Goal: Book appointment/travel/reservation

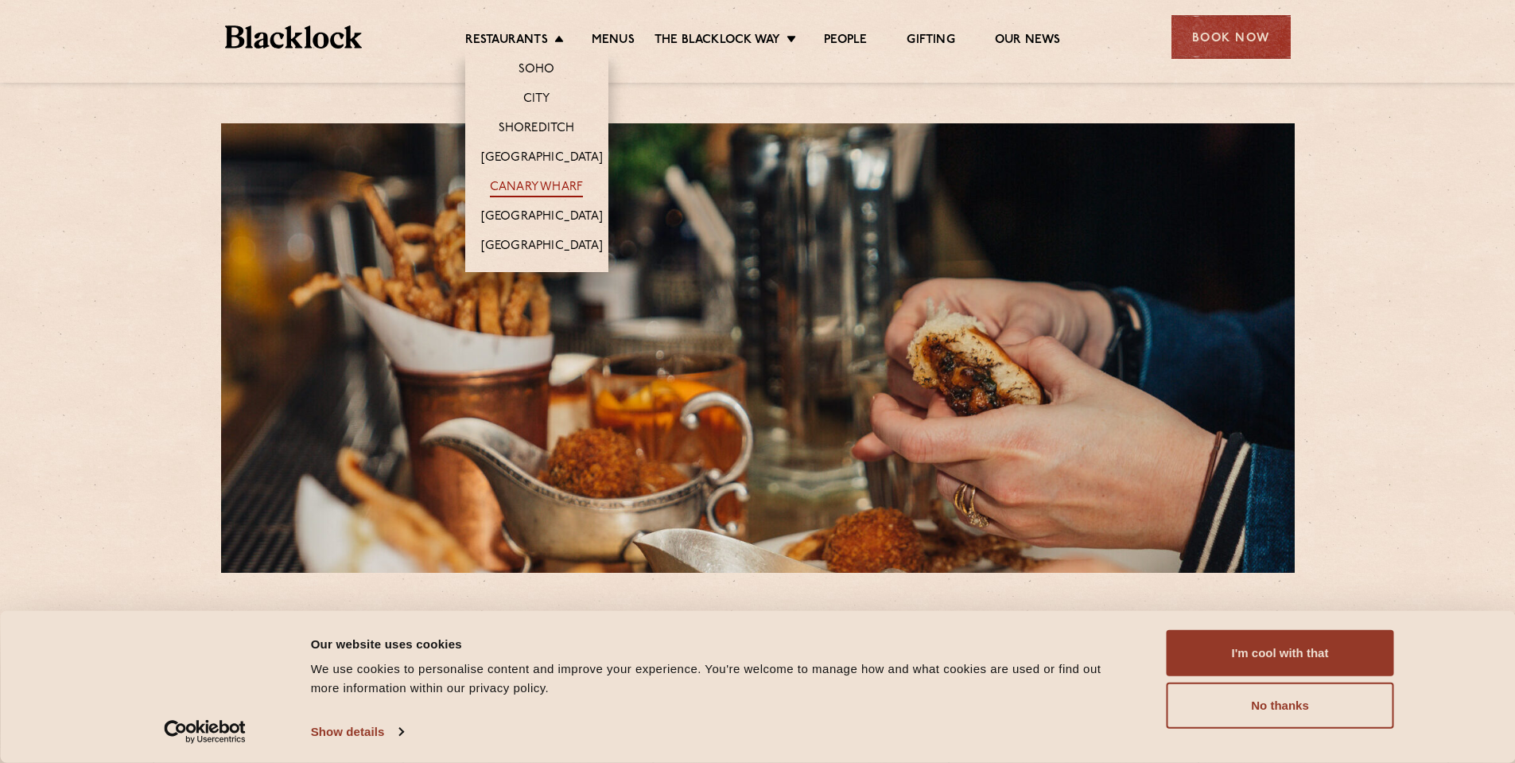
click at [563, 189] on link "Canary Wharf" at bounding box center [536, 188] width 93 height 17
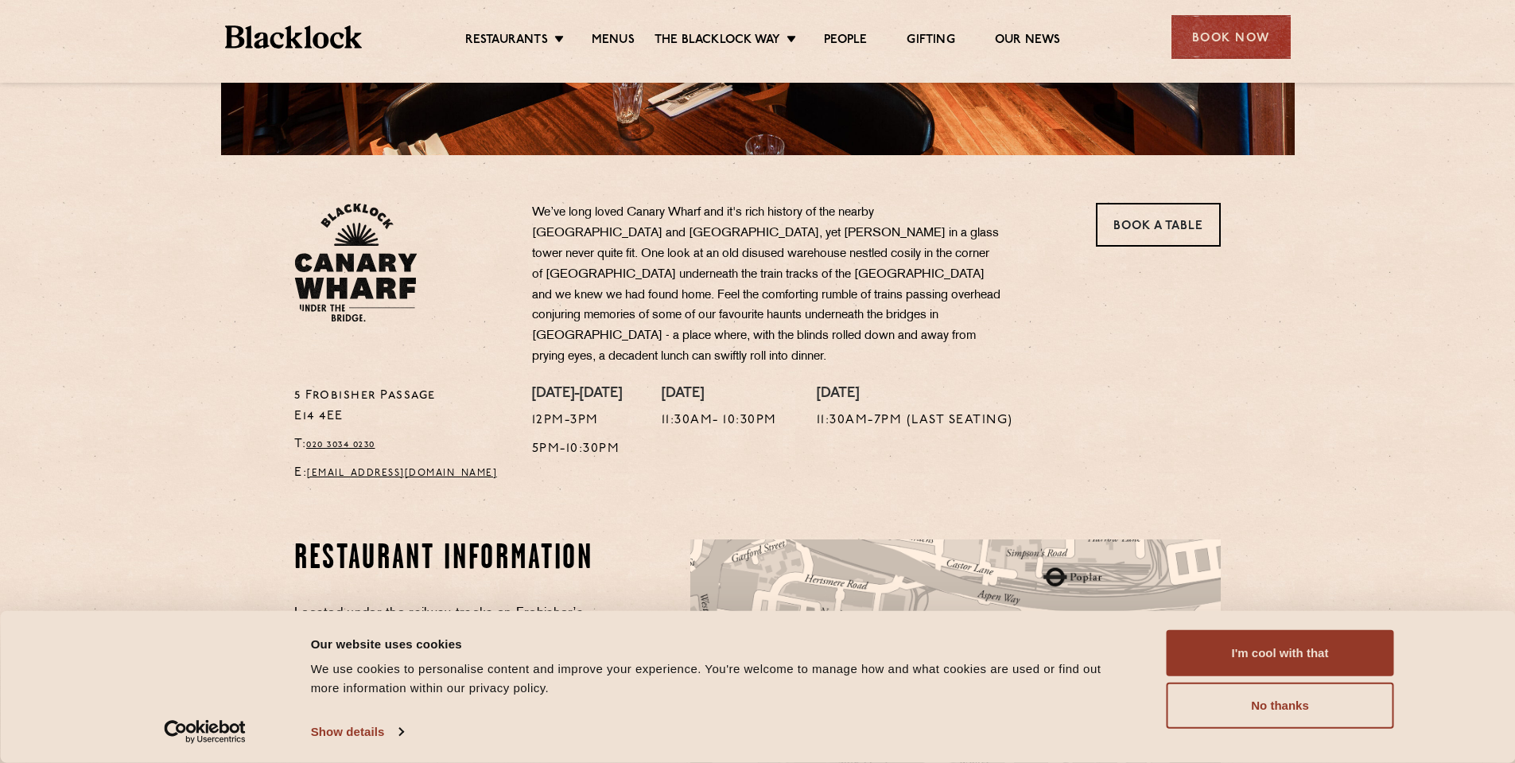
scroll to position [435, 0]
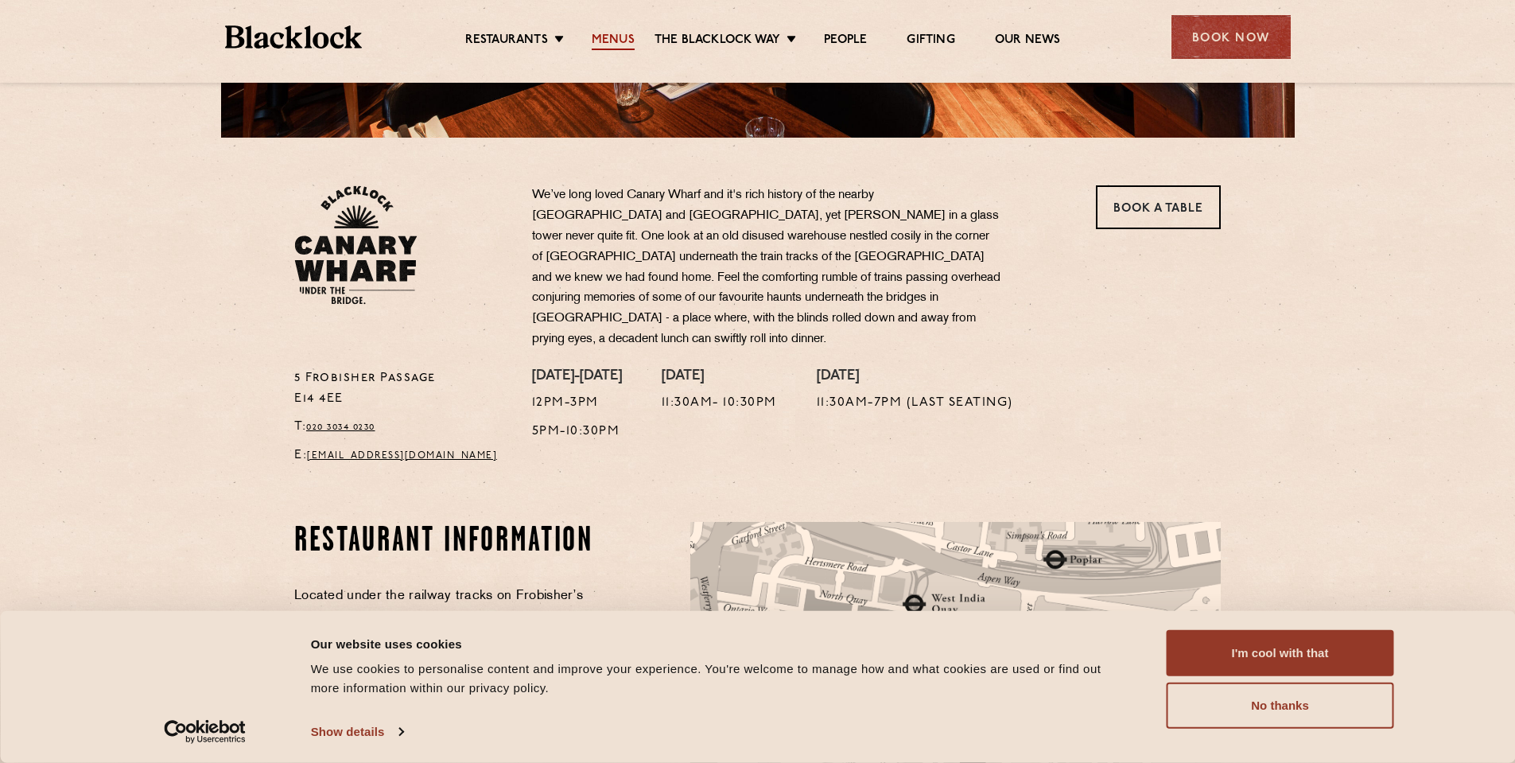
click at [606, 36] on link "Menus" at bounding box center [613, 41] width 43 height 17
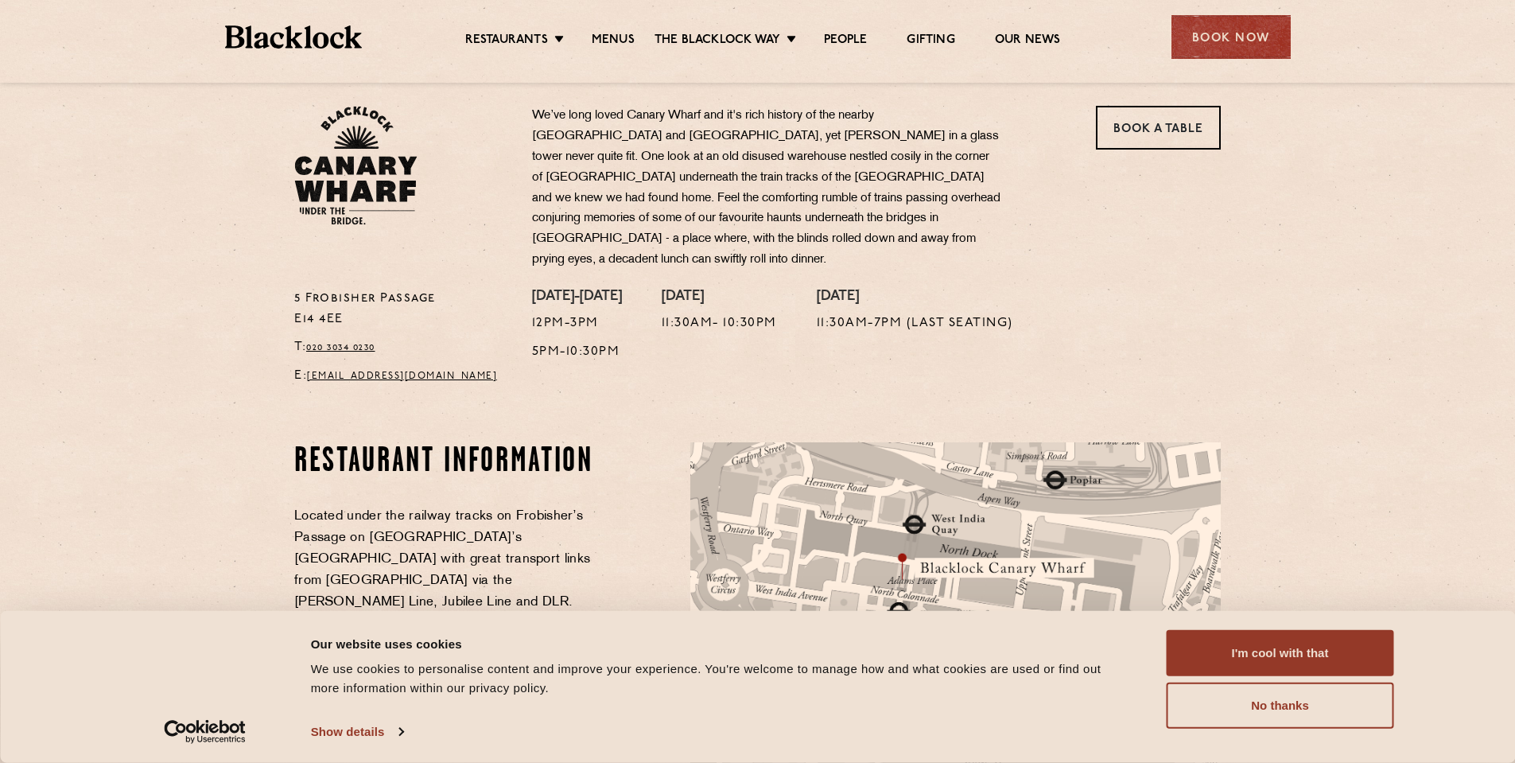
scroll to position [848, 0]
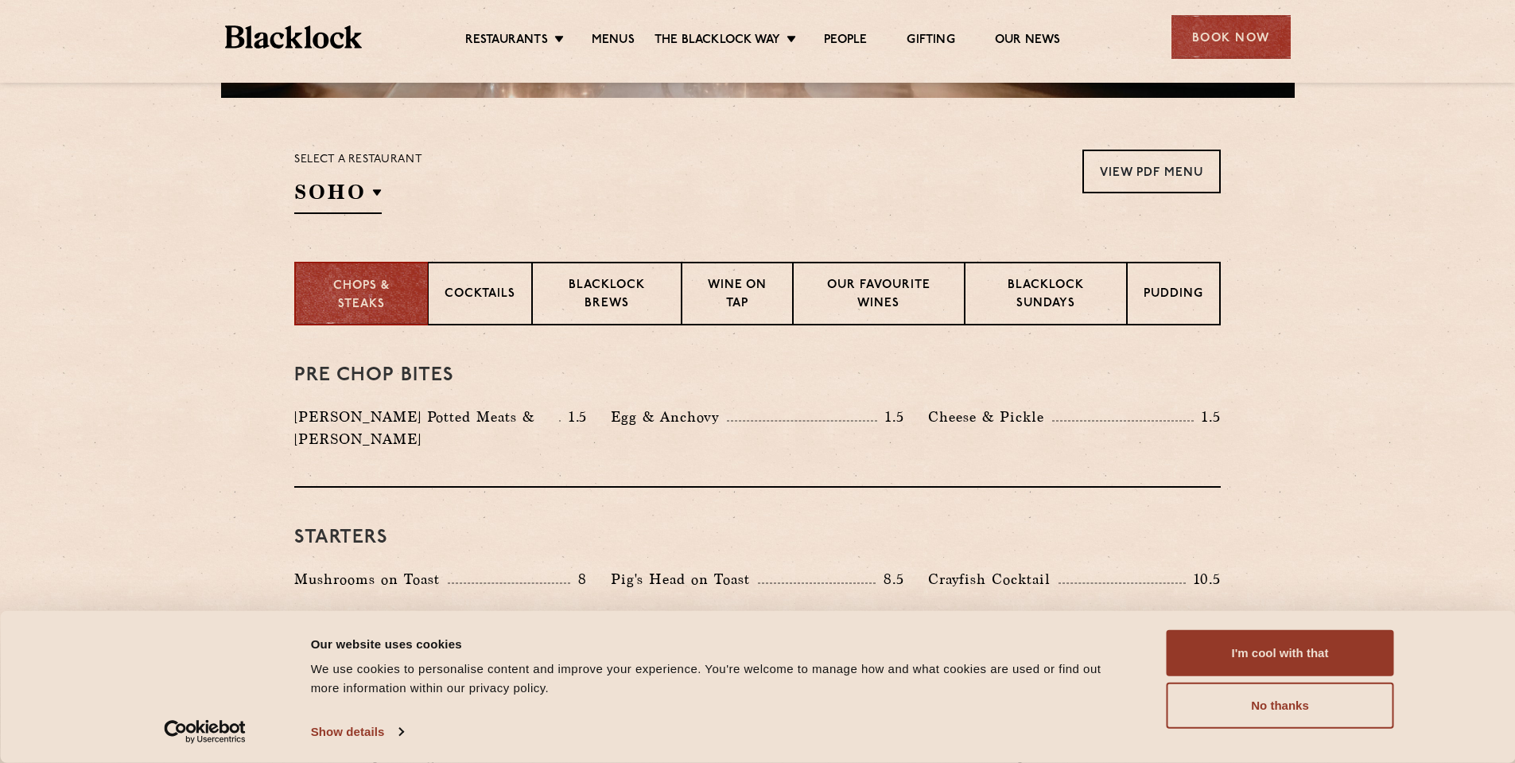
scroll to position [521, 0]
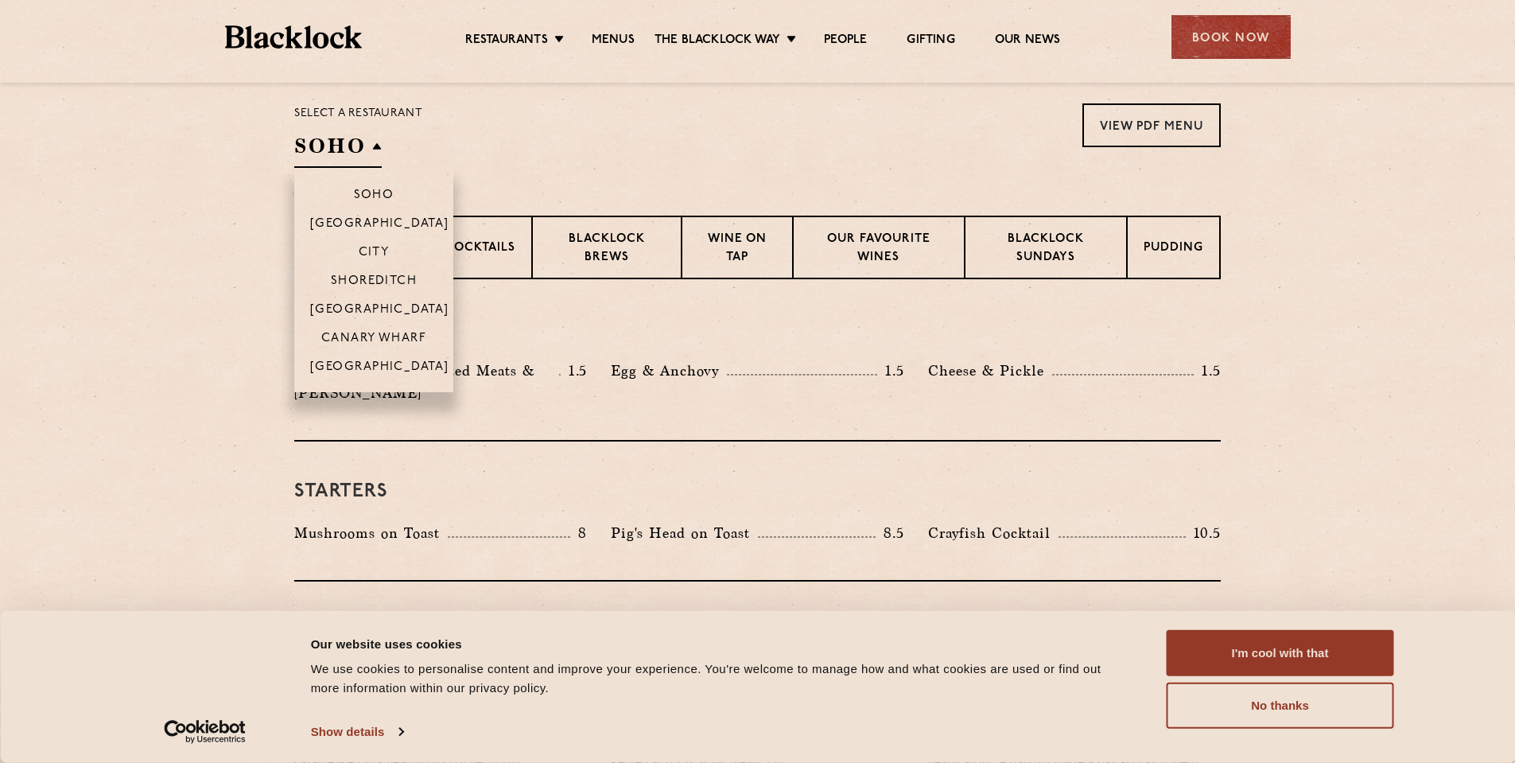
click at [356, 149] on h2 "SOHO" at bounding box center [337, 150] width 87 height 36
click at [400, 340] on p "Canary Wharf" at bounding box center [373, 340] width 105 height 16
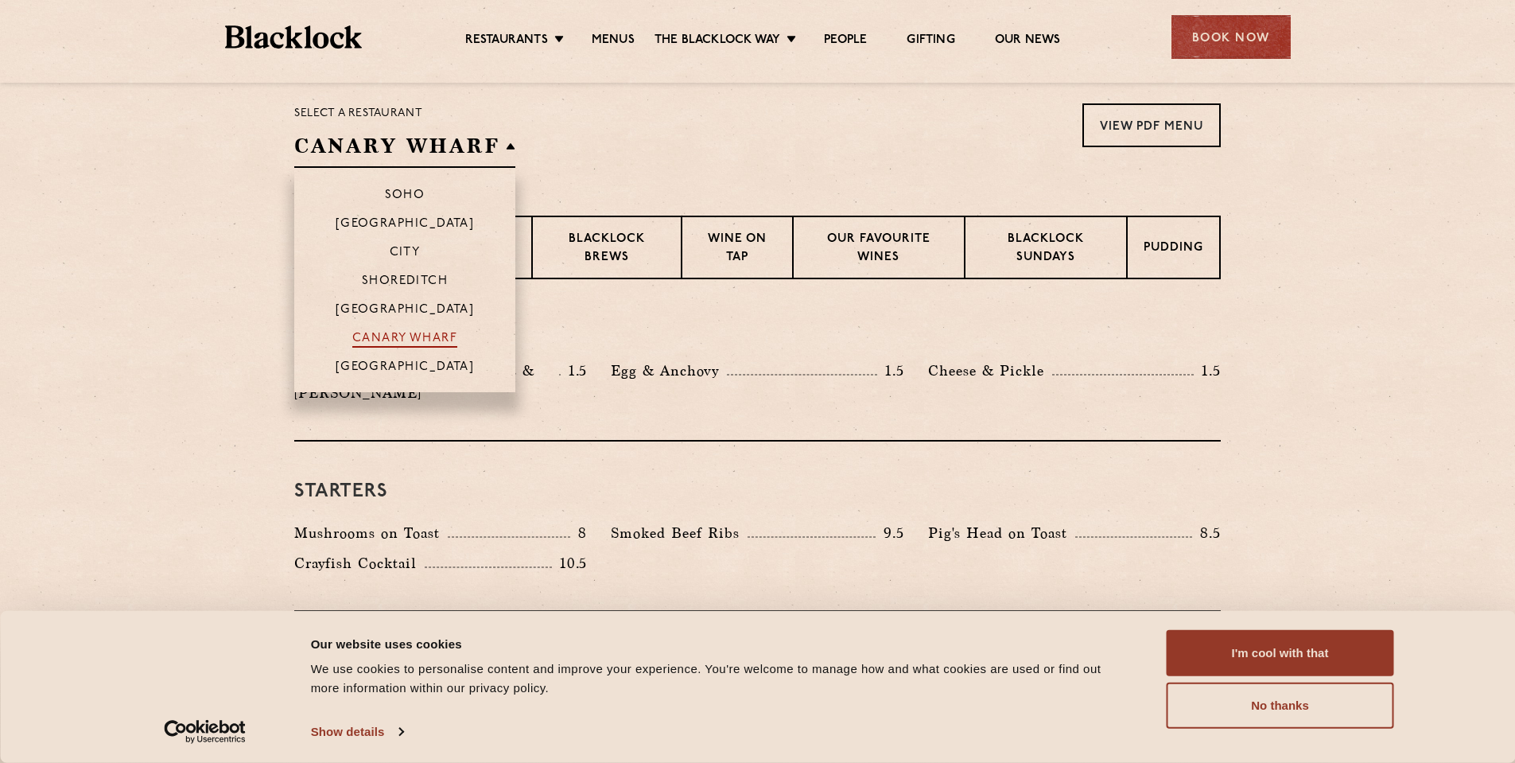
click at [416, 337] on p "Canary Wharf" at bounding box center [404, 340] width 105 height 16
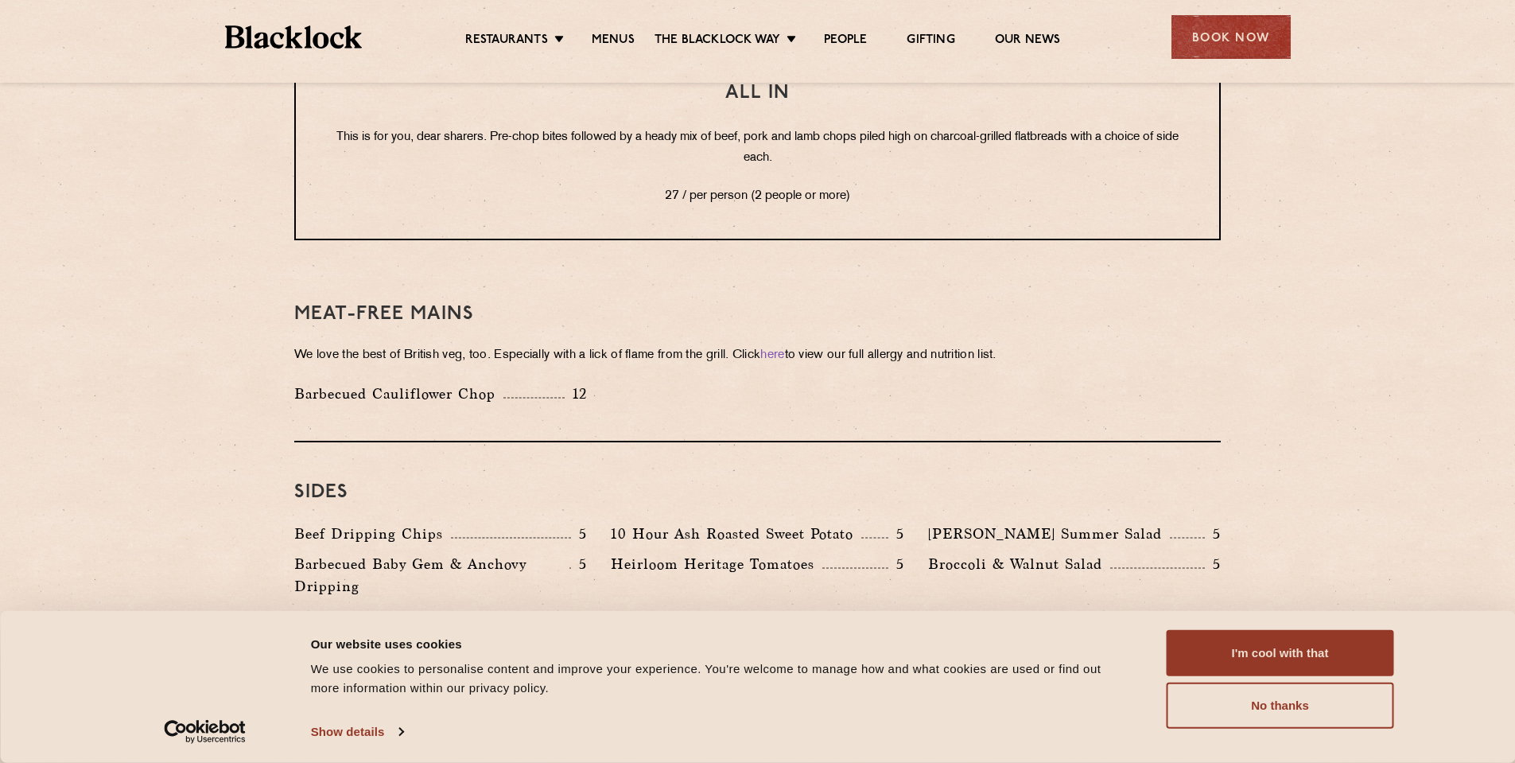
scroll to position [2387, 0]
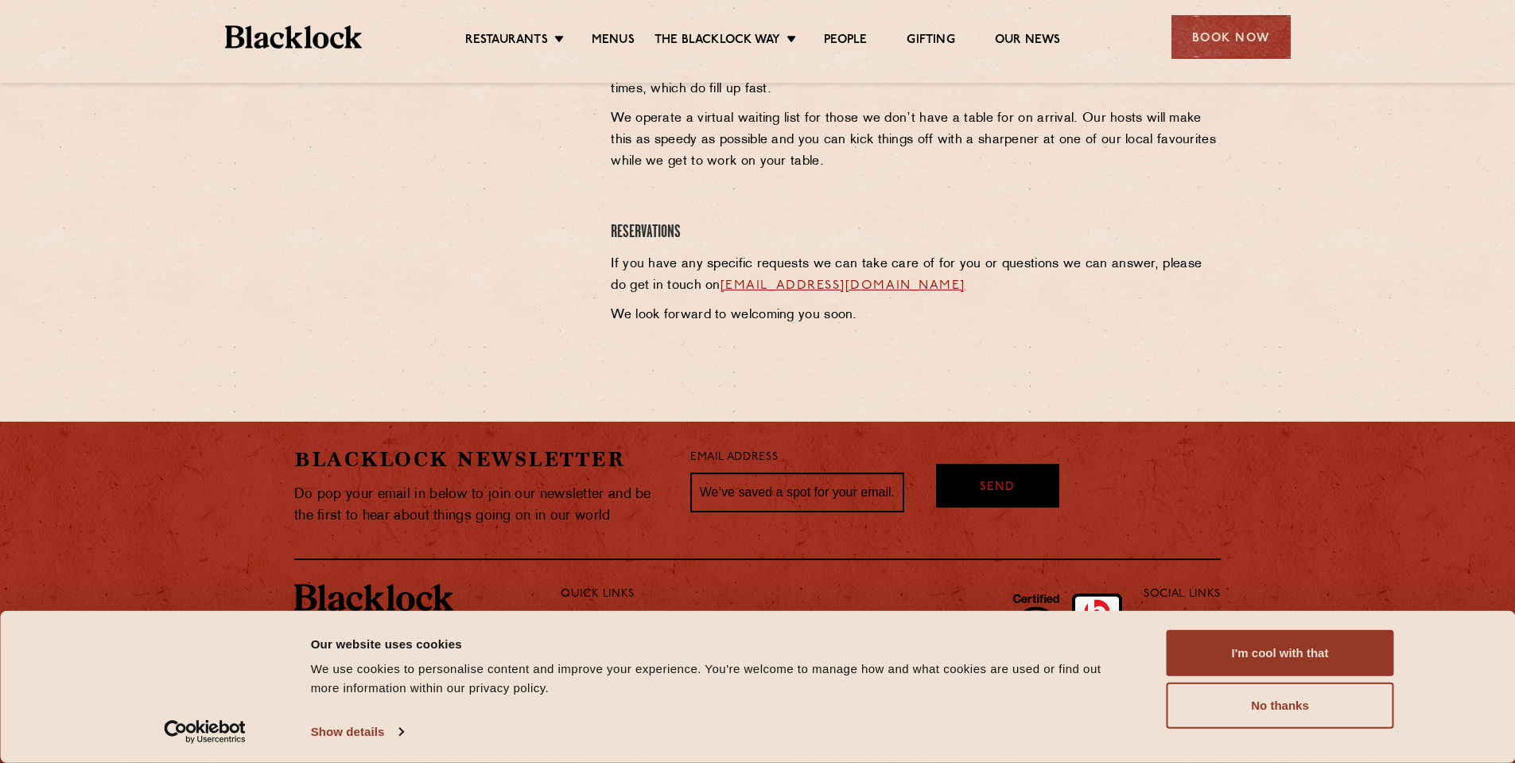
scroll to position [767, 0]
